Goal: Information Seeking & Learning: Learn about a topic

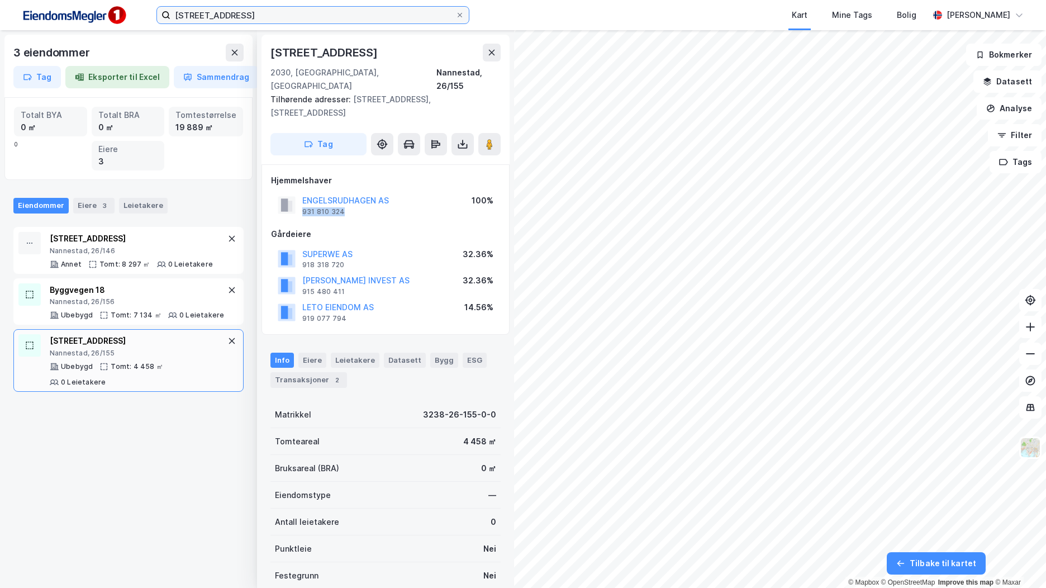
click at [250, 12] on input "[STREET_ADDRESS]" at bounding box center [312, 15] width 285 height 17
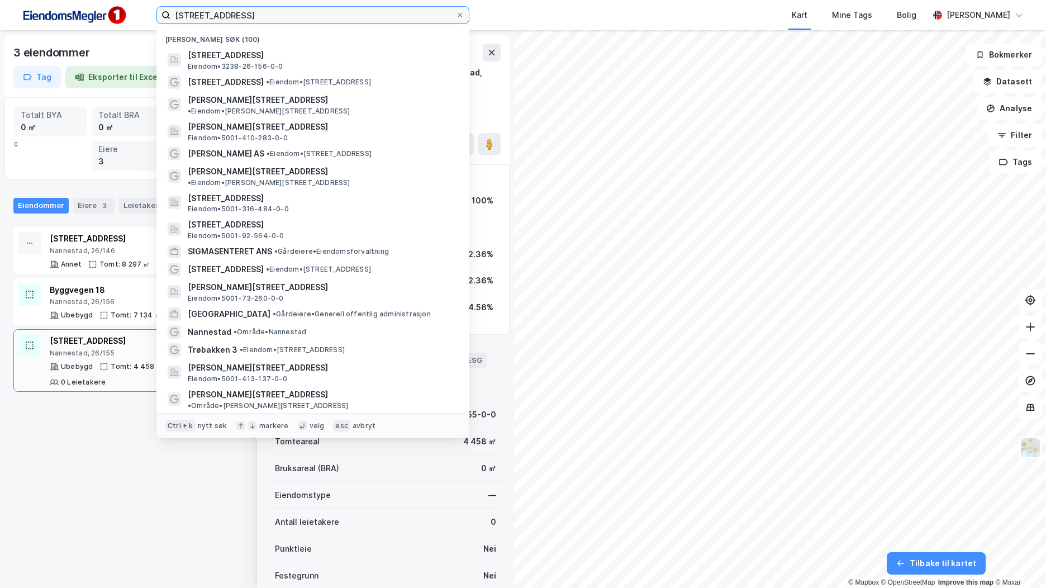
click at [250, 12] on input "[STREET_ADDRESS]" at bounding box center [312, 15] width 285 height 17
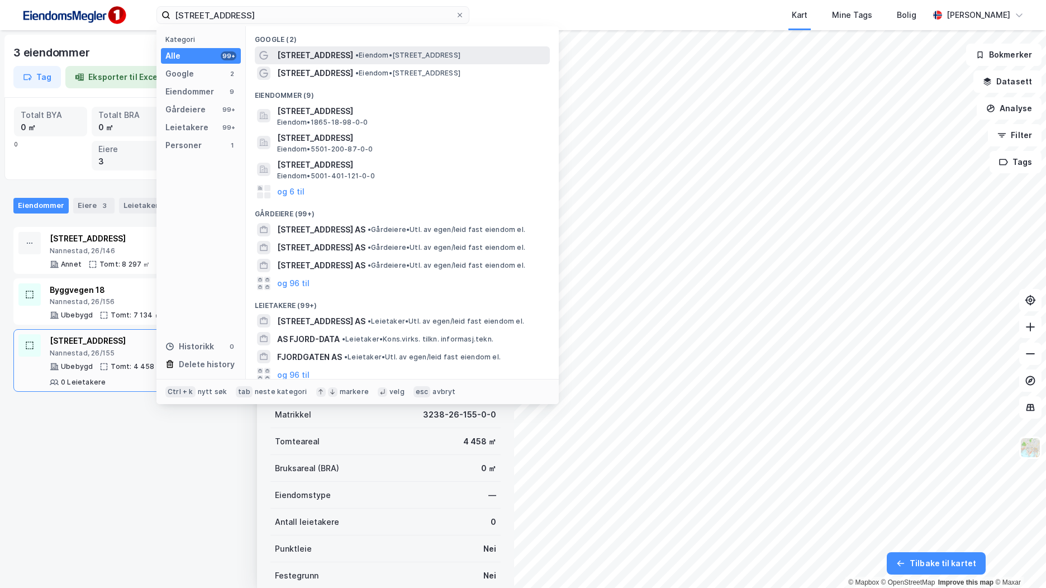
click at [304, 59] on span "[STREET_ADDRESS]" at bounding box center [315, 55] width 76 height 13
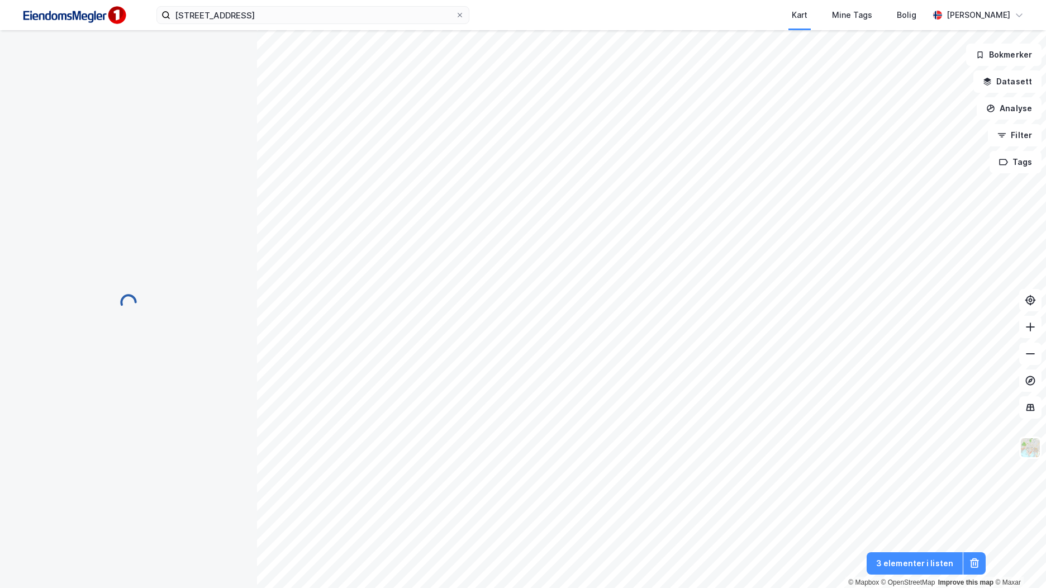
scroll to position [1, 0]
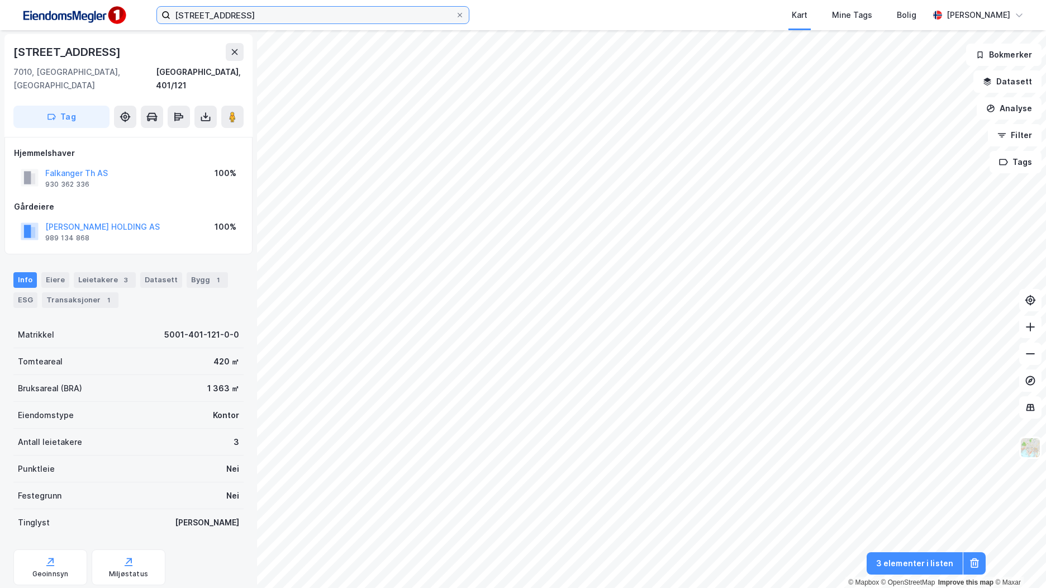
click at [265, 21] on input "[STREET_ADDRESS]" at bounding box center [312, 15] width 285 height 17
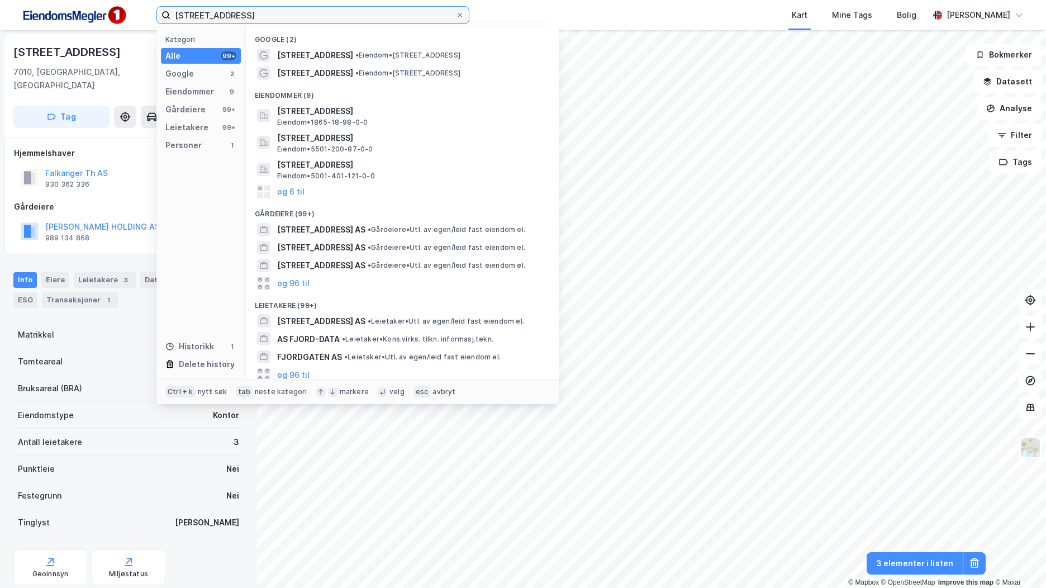
drag, startPoint x: 265, startPoint y: 21, endPoint x: 118, endPoint y: 27, distance: 147.6
click at [118, 27] on div "[STREET_ADDRESS] Kategori Alle 99+ Google 2 Eiendommer 9 Gårdeiere 99+ Leietake…" at bounding box center [523, 15] width 1046 height 30
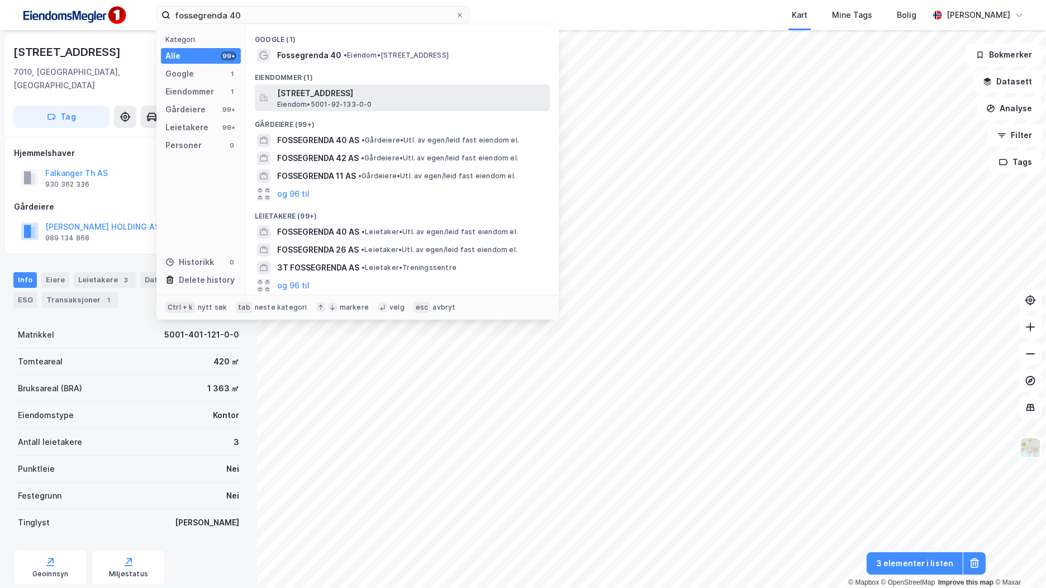
click at [380, 98] on span "[STREET_ADDRESS]" at bounding box center [411, 93] width 268 height 13
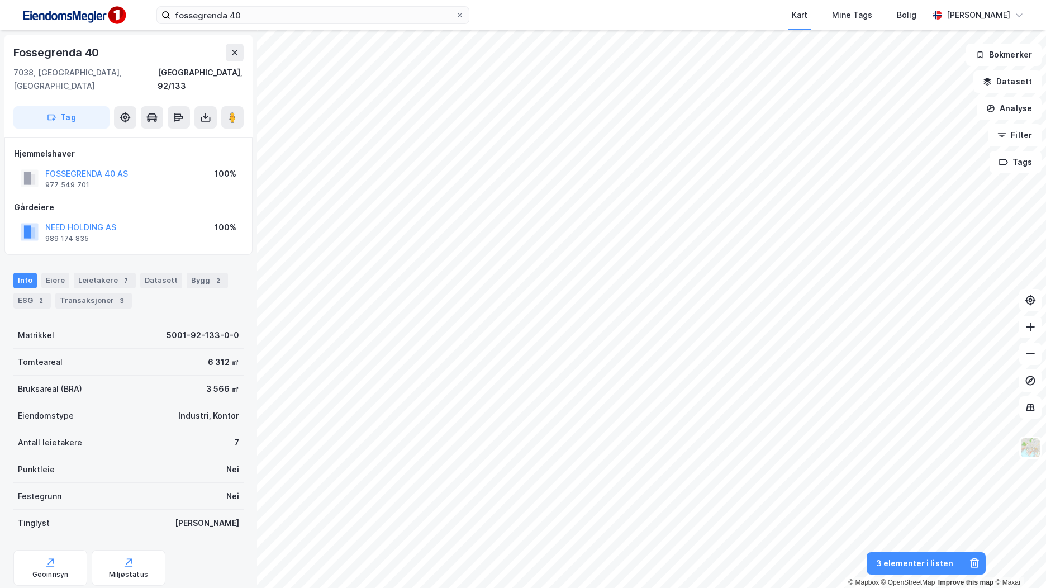
scroll to position [1, 0]
click at [0, 0] on button "FOSSEGRENDA 40 AS" at bounding box center [0, 0] width 0 height 0
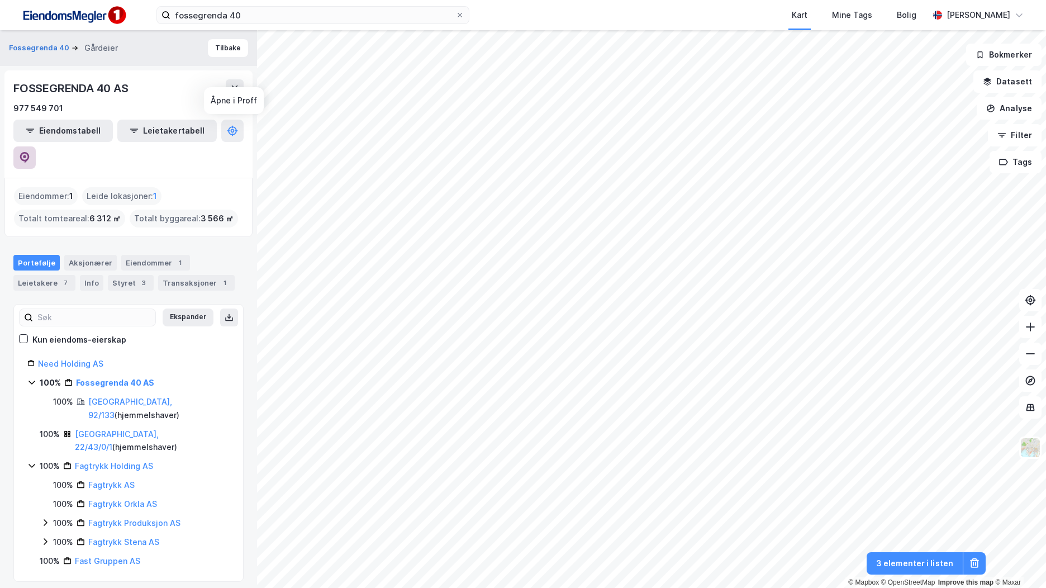
click at [36, 146] on button at bounding box center [24, 157] width 22 height 22
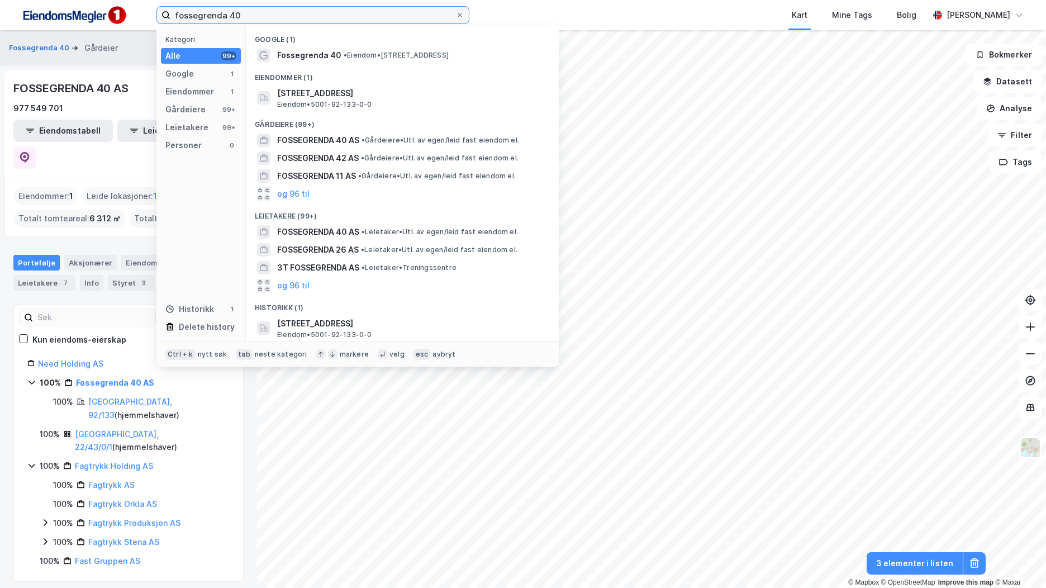
click at [208, 15] on input "fossegrenda 40" at bounding box center [312, 15] width 285 height 17
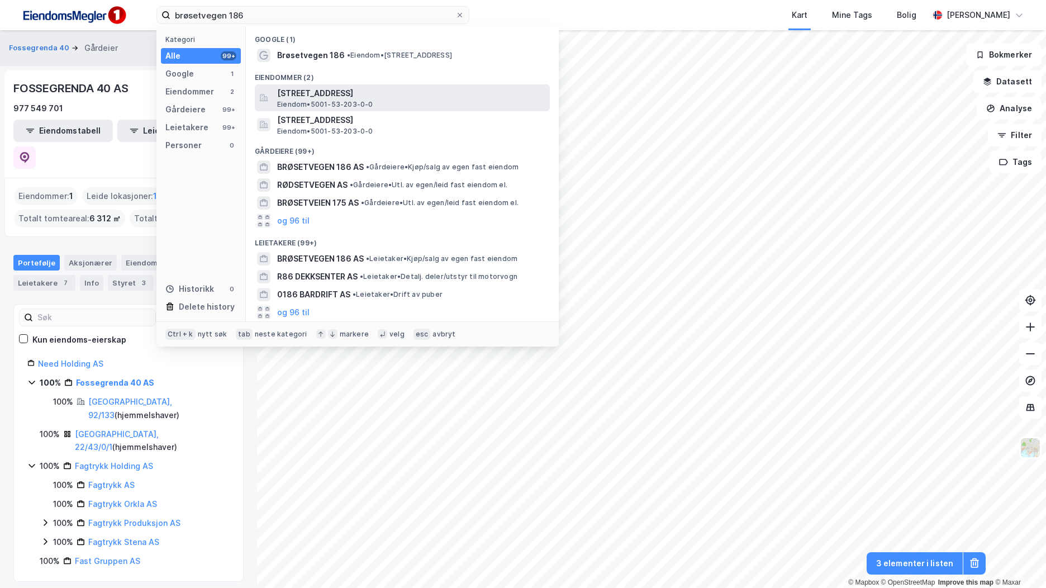
click at [291, 87] on span "[STREET_ADDRESS]" at bounding box center [411, 93] width 268 height 13
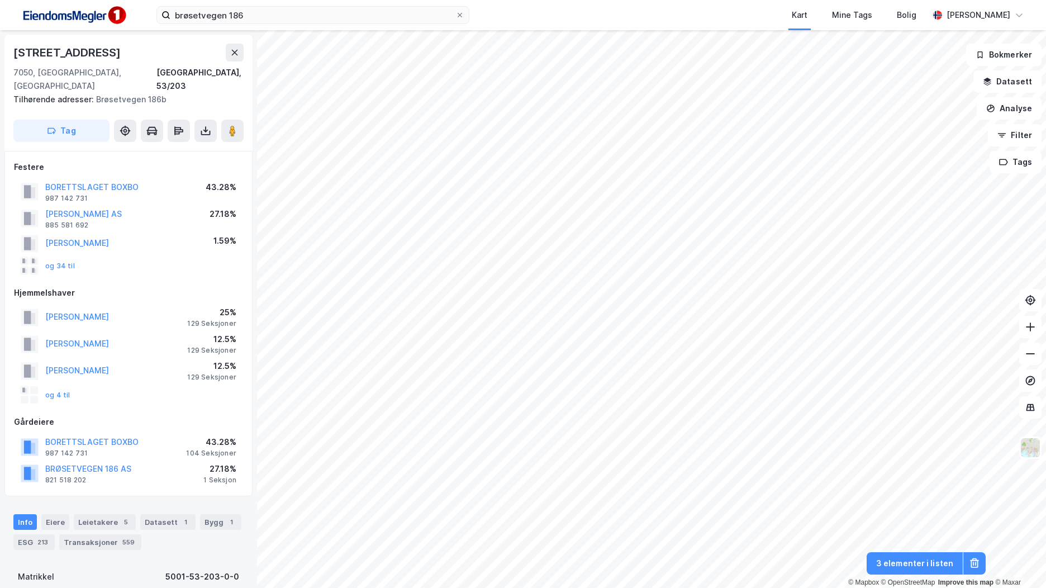
scroll to position [1, 0]
click at [289, 22] on input "brøsetvegen 186" at bounding box center [312, 15] width 285 height 17
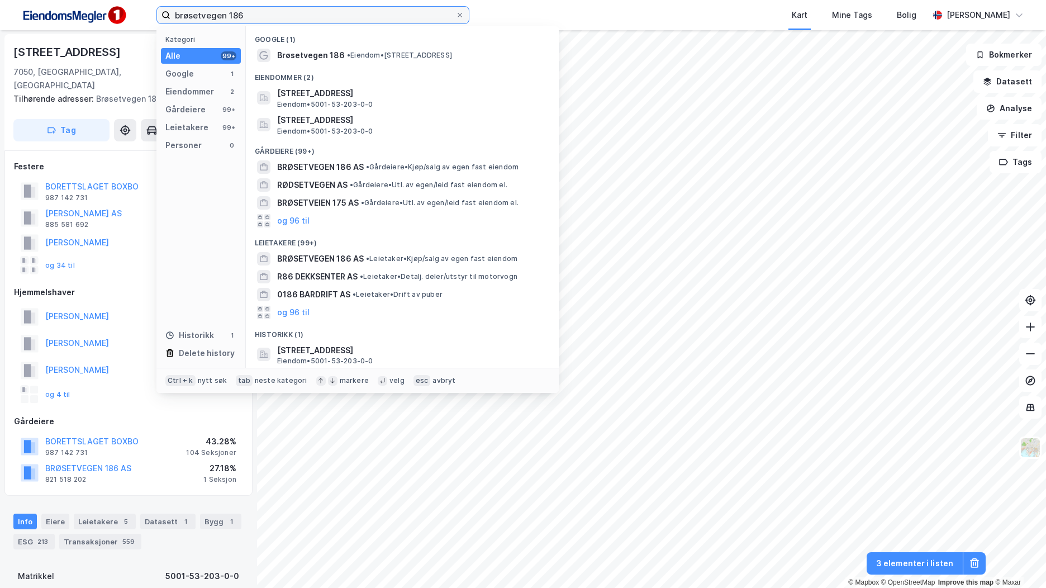
click at [289, 22] on input "brøsetvegen 186" at bounding box center [312, 15] width 285 height 17
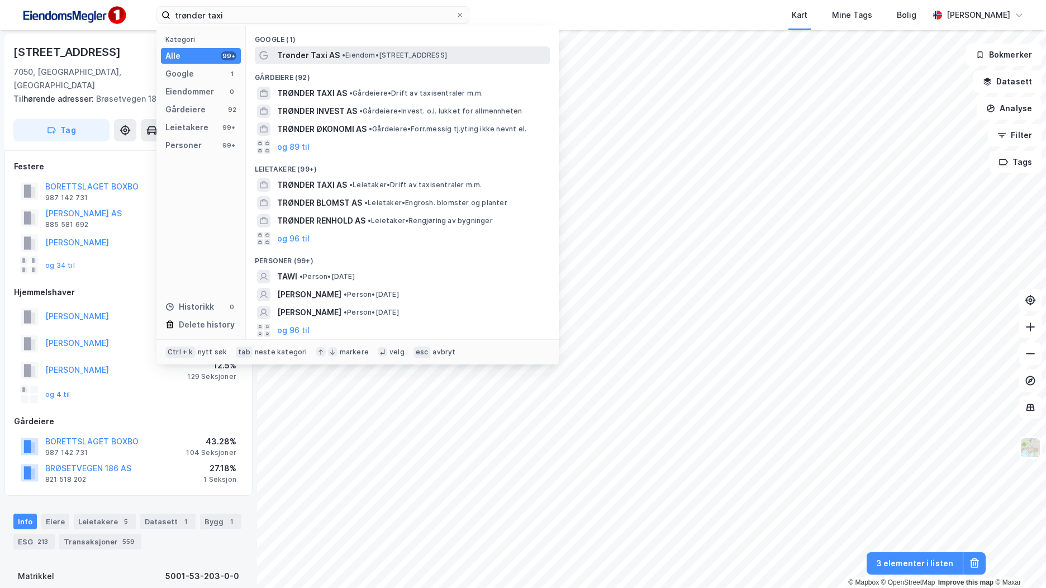
click at [314, 58] on span "Trønder Taxi AS" at bounding box center [308, 55] width 63 height 13
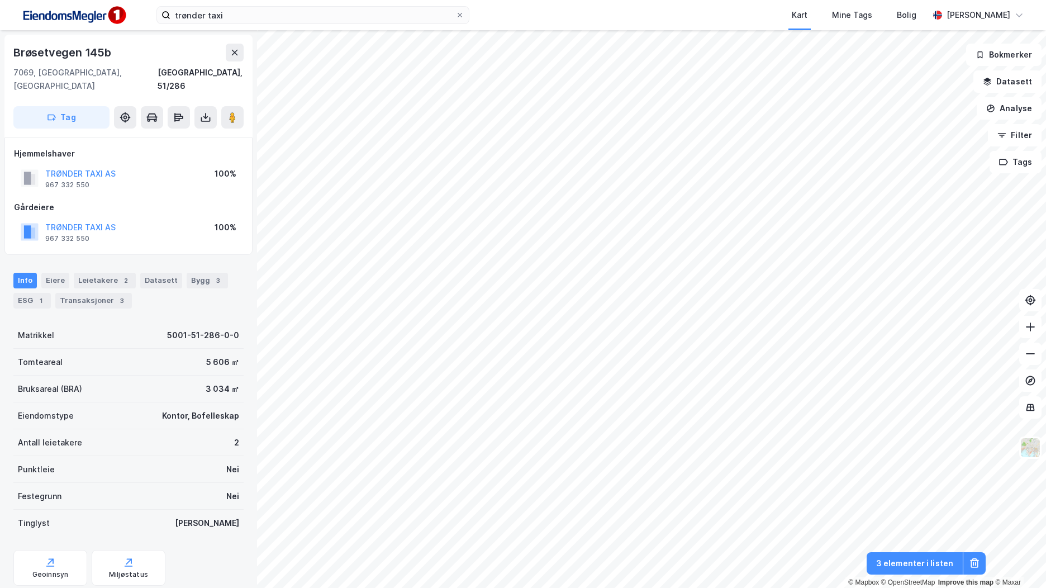
scroll to position [1, 0]
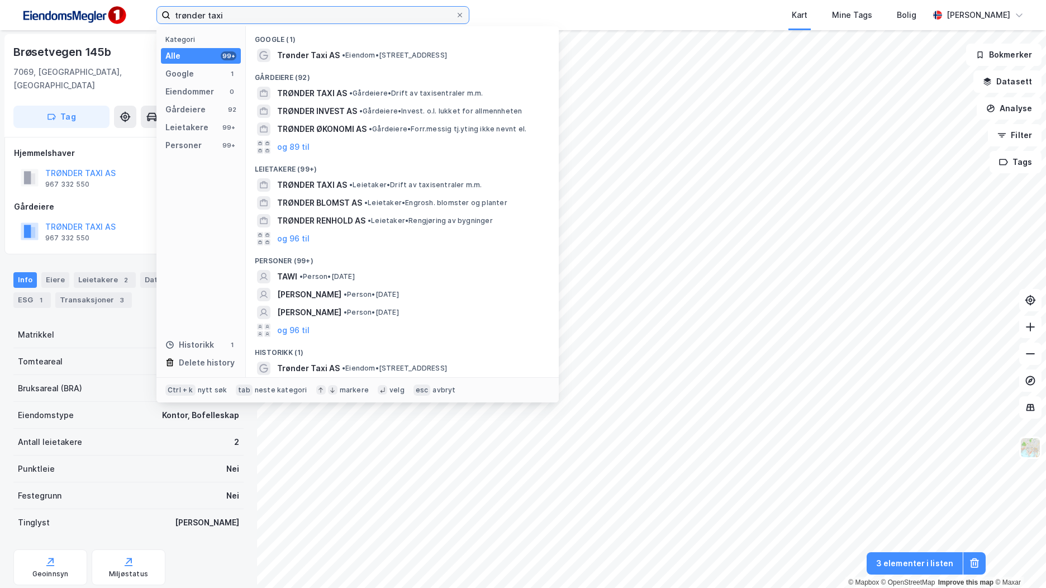
drag, startPoint x: 198, startPoint y: 9, endPoint x: 87, endPoint y: 0, distance: 111.5
click at [93, 2] on div "trønder taxi Kategori Alle 99+ Google 1 Eiendommer 0 Gårdeiere 92 Leietakere 99…" at bounding box center [523, 15] width 1046 height 30
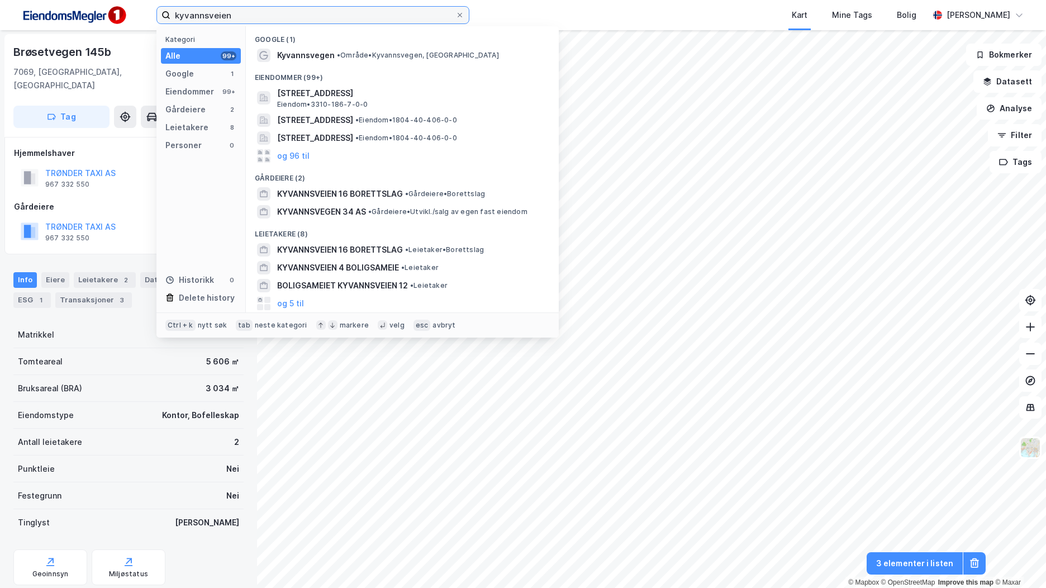
click at [201, 19] on input "kyvannsveien" at bounding box center [312, 15] width 285 height 17
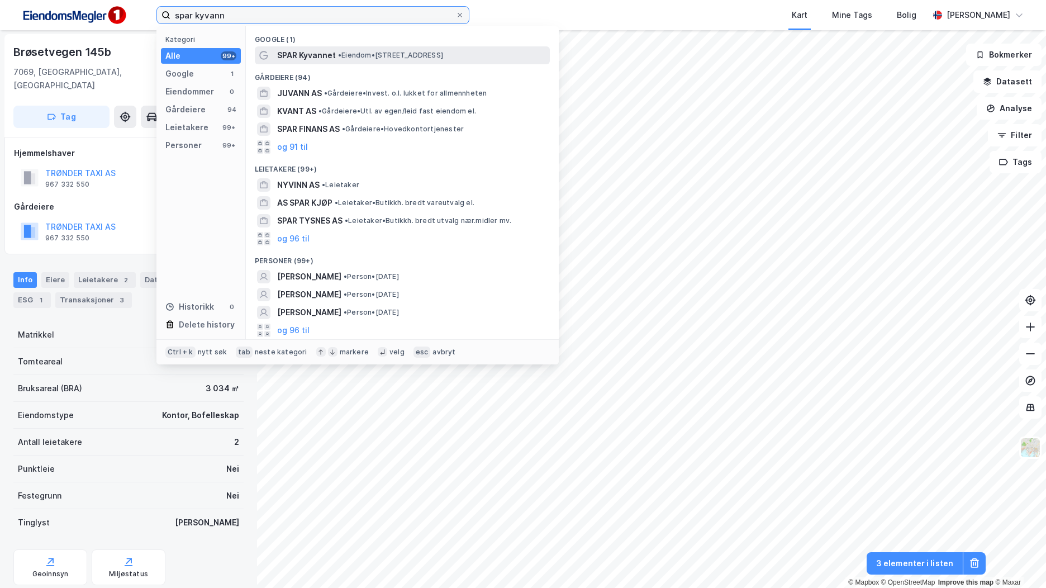
type input "spar kyvann"
click at [332, 50] on span "SPAR Kyvannet" at bounding box center [306, 55] width 59 height 13
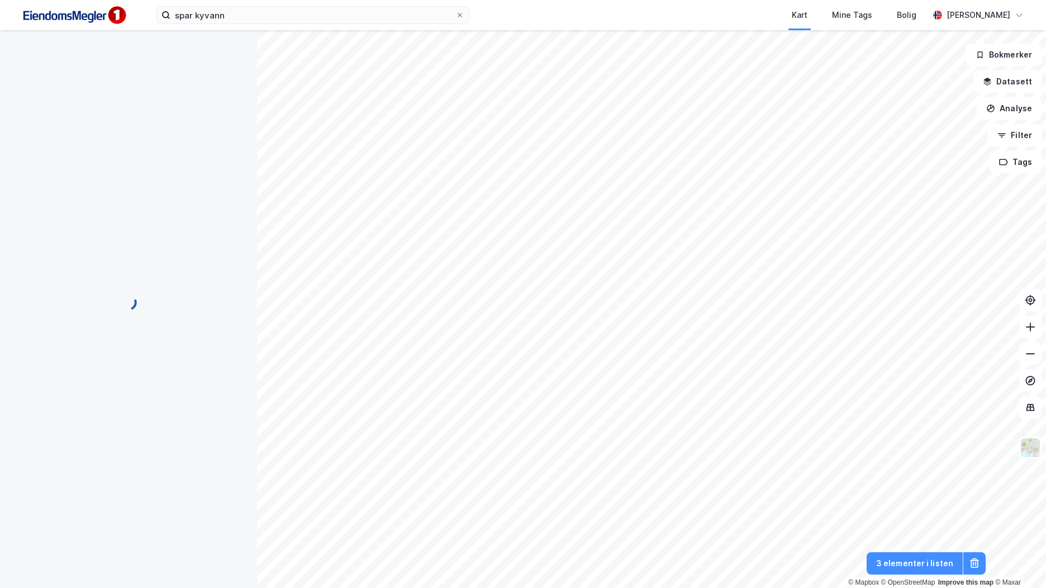
scroll to position [1, 0]
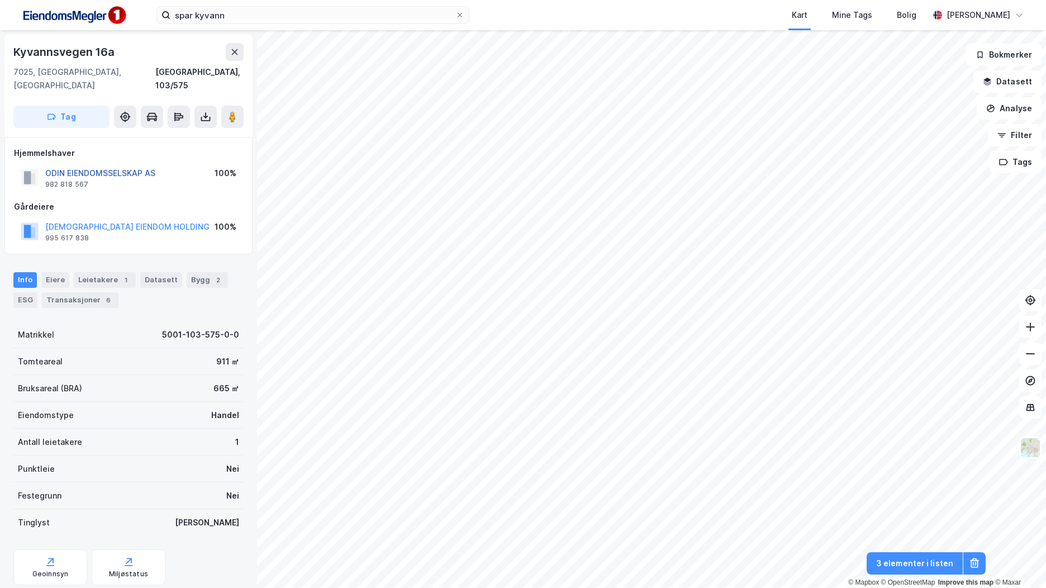
click at [0, 0] on button "ODIN EIENDOMSSELSKAP AS" at bounding box center [0, 0] width 0 height 0
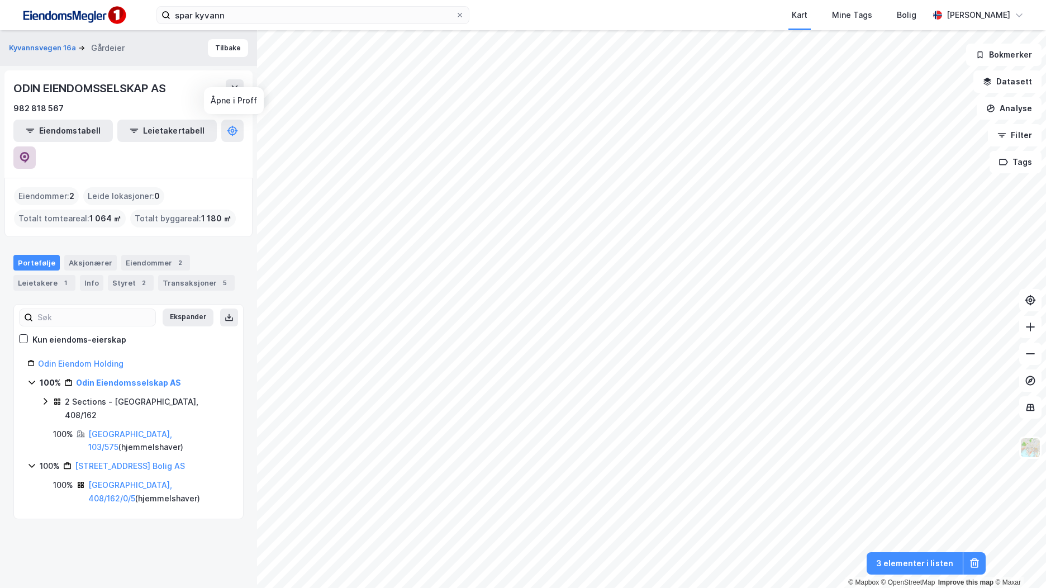
click at [30, 152] on icon at bounding box center [24, 157] width 9 height 11
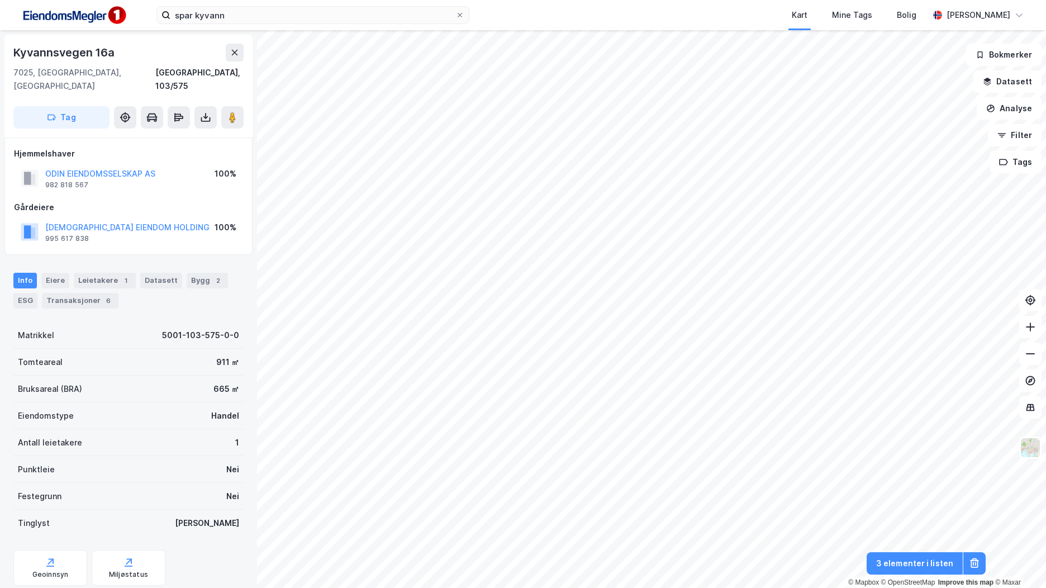
scroll to position [1, 0]
